Goal: Transaction & Acquisition: Download file/media

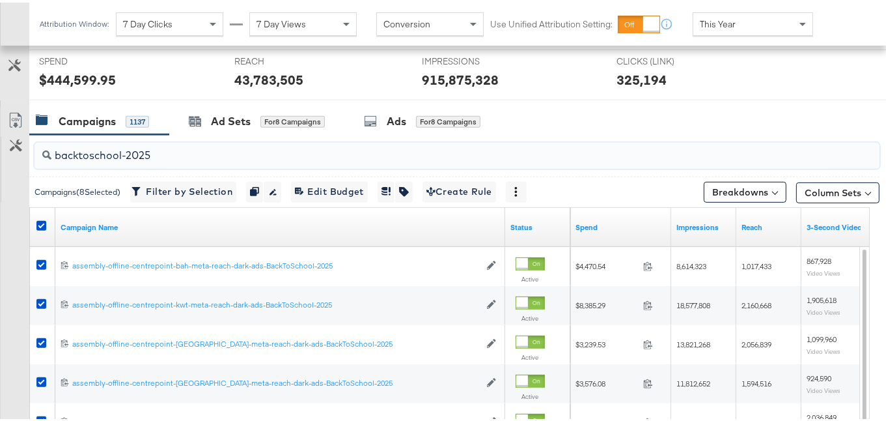
click at [146, 147] on input "backtoschool-2025" at bounding box center [427, 147] width 753 height 25
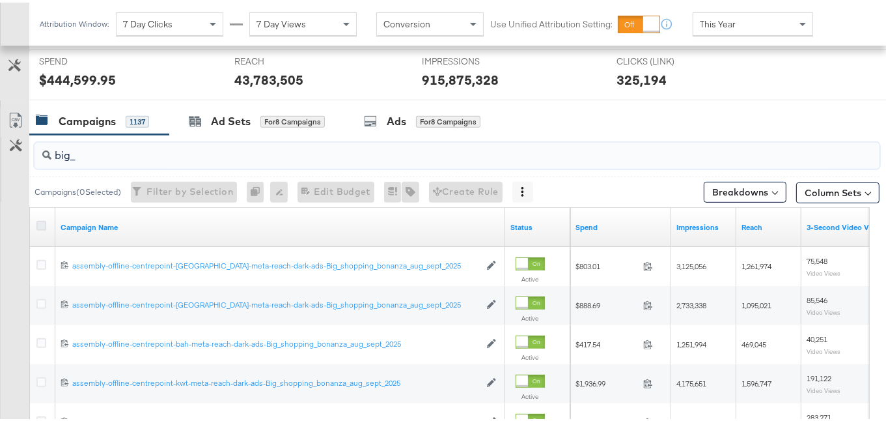
type input "big_"
click at [39, 220] on icon at bounding box center [41, 223] width 10 height 10
click at [0, 0] on input "checkbox" at bounding box center [0, 0] width 0 height 0
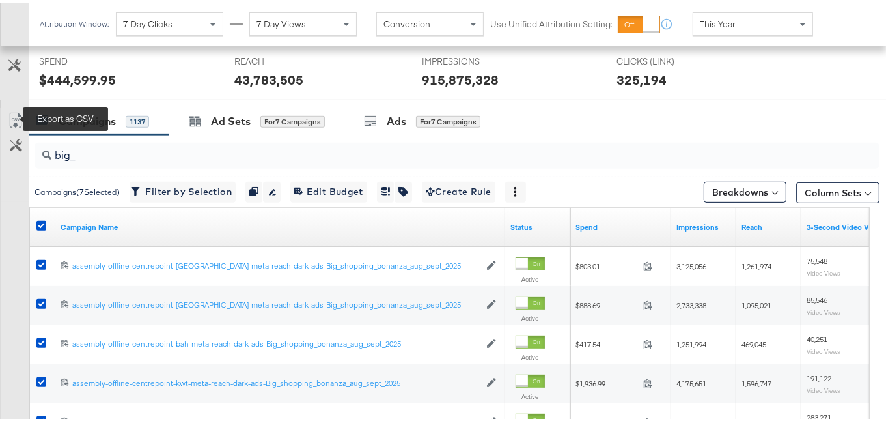
click at [14, 110] on icon at bounding box center [16, 118] width 16 height 16
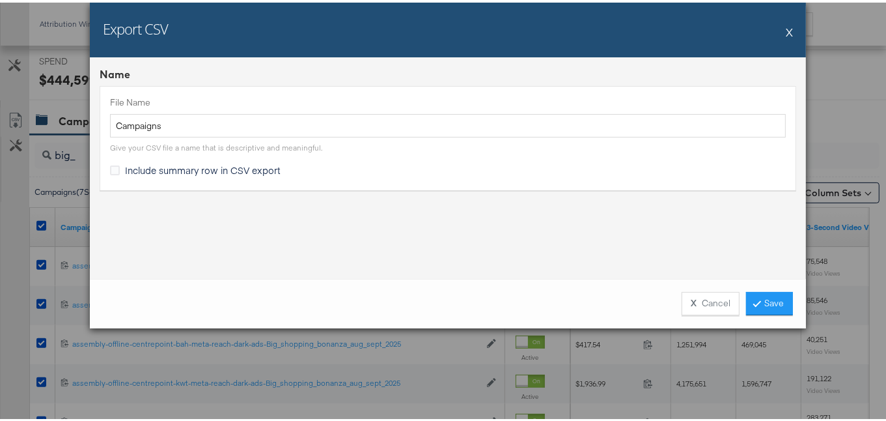
click at [197, 163] on span "Include summary row in CSV export" at bounding box center [203, 167] width 156 height 13
click at [0, 0] on input "Include summary row in CSV export" at bounding box center [0, 0] width 0 height 0
click at [765, 305] on link "Save" at bounding box center [769, 300] width 47 height 23
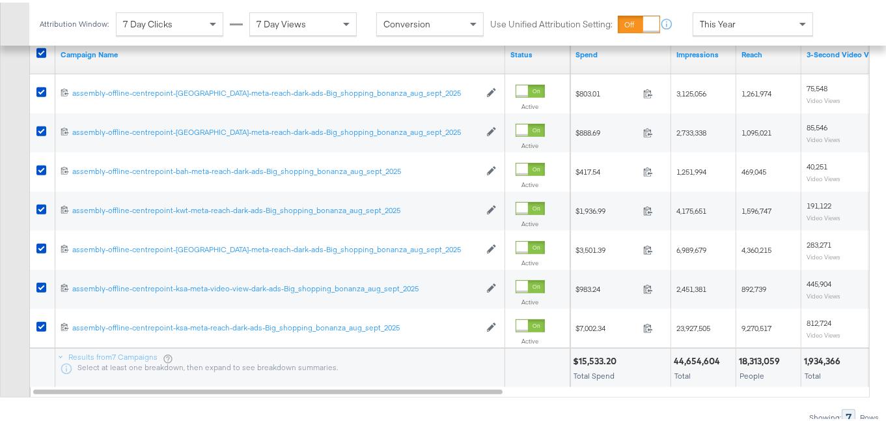
scroll to position [710, 0]
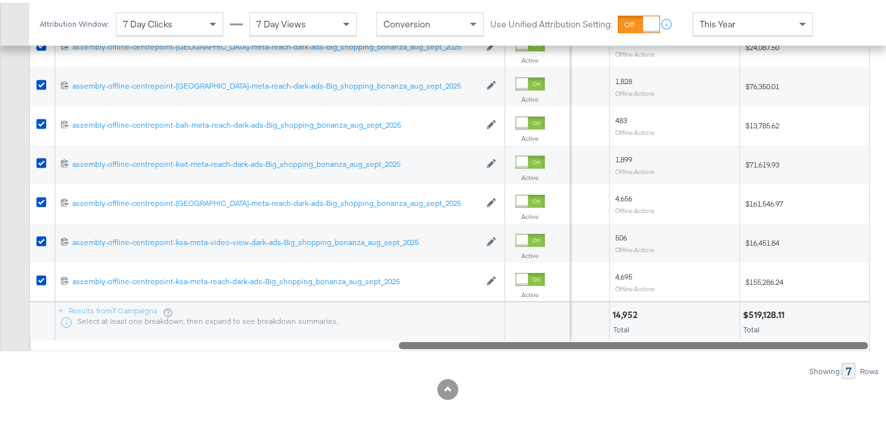
drag, startPoint x: 368, startPoint y: 341, endPoint x: 895, endPoint y: 290, distance: 529.2
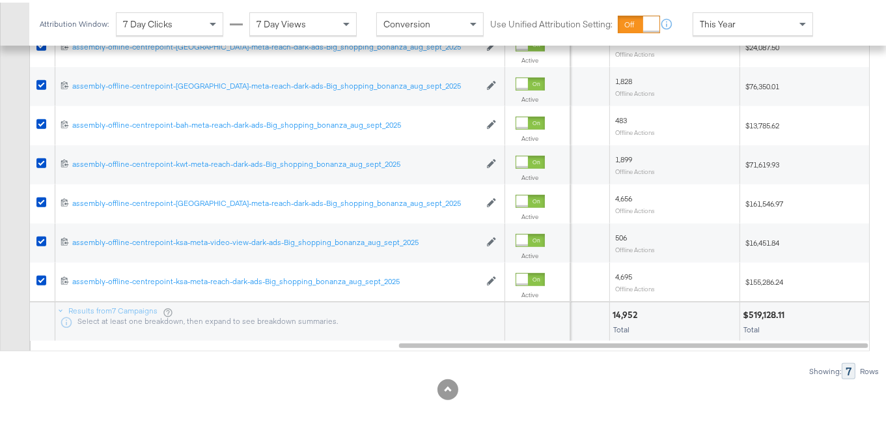
click at [760, 309] on div "$519,128.11" at bounding box center [766, 312] width 46 height 12
copy div "519,128.11"
